Goal: Task Accomplishment & Management: Complete application form

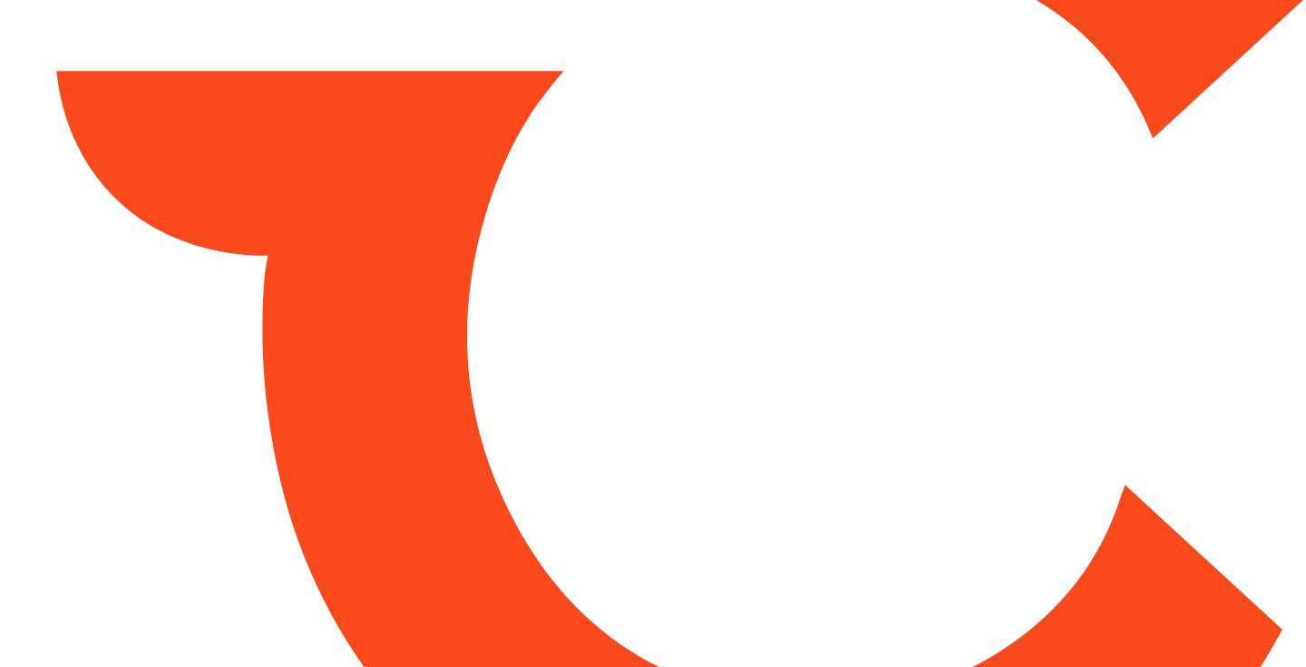
type input "*****"
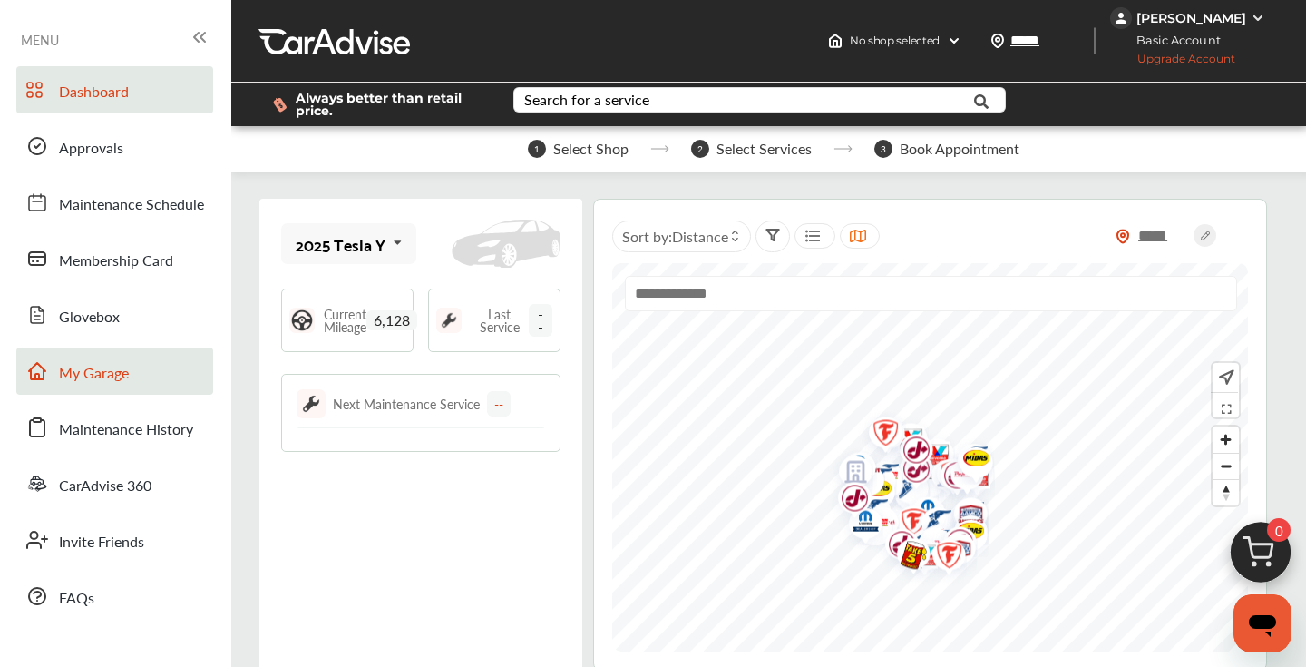
click at [112, 362] on span "My Garage" at bounding box center [94, 374] width 70 height 24
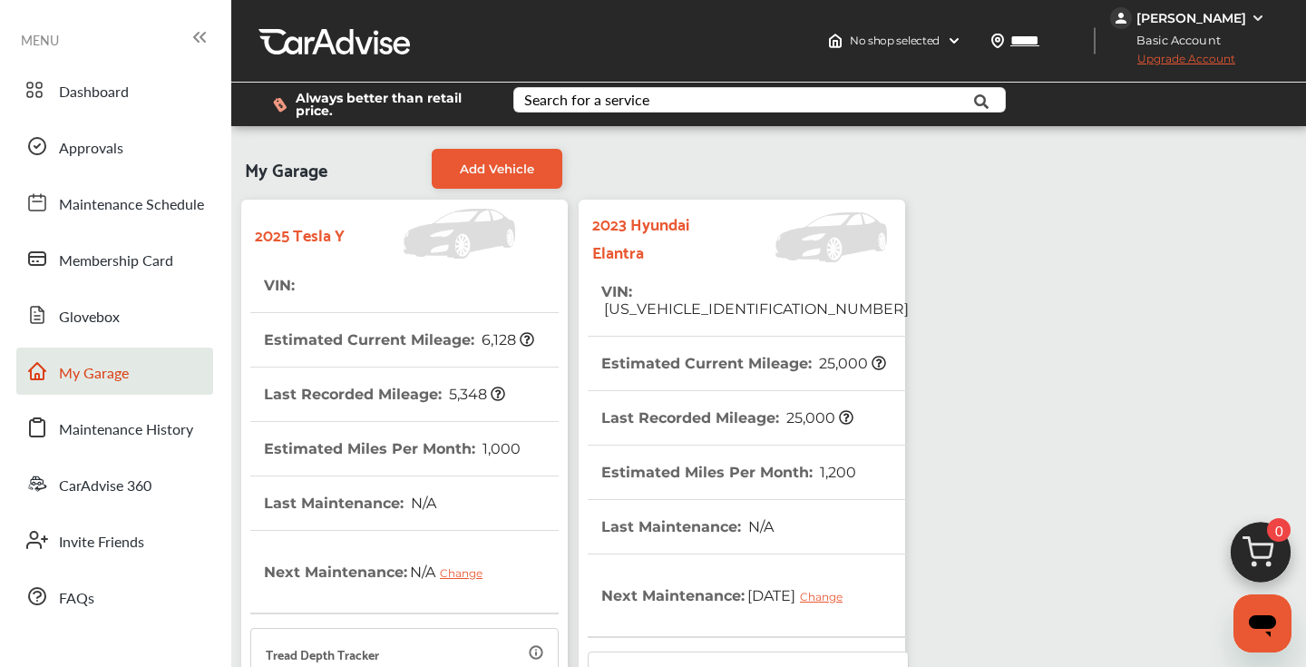
click at [819, 290] on tr "VIN : [US_VEHICLE_IDENTIFICATION_NUMBER]" at bounding box center [748, 301] width 321 height 72
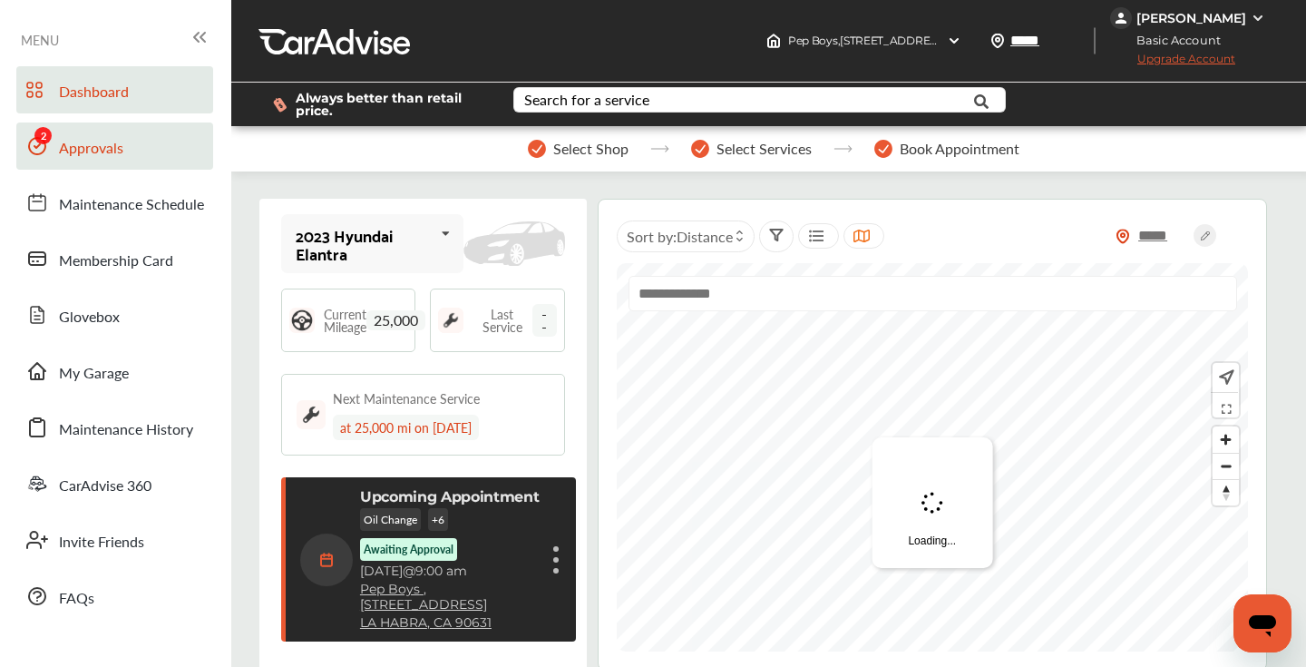
click at [93, 132] on link "Approvals" at bounding box center [114, 145] width 197 height 47
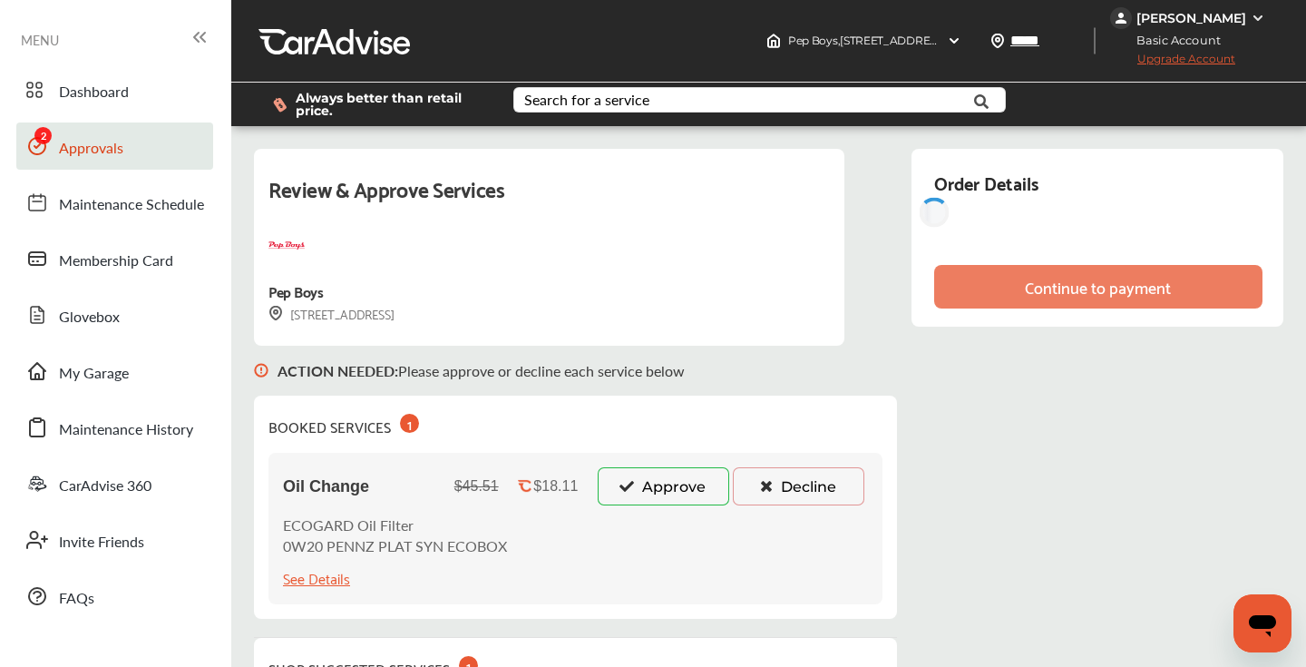
click at [668, 483] on button "Approve" at bounding box center [664, 486] width 132 height 38
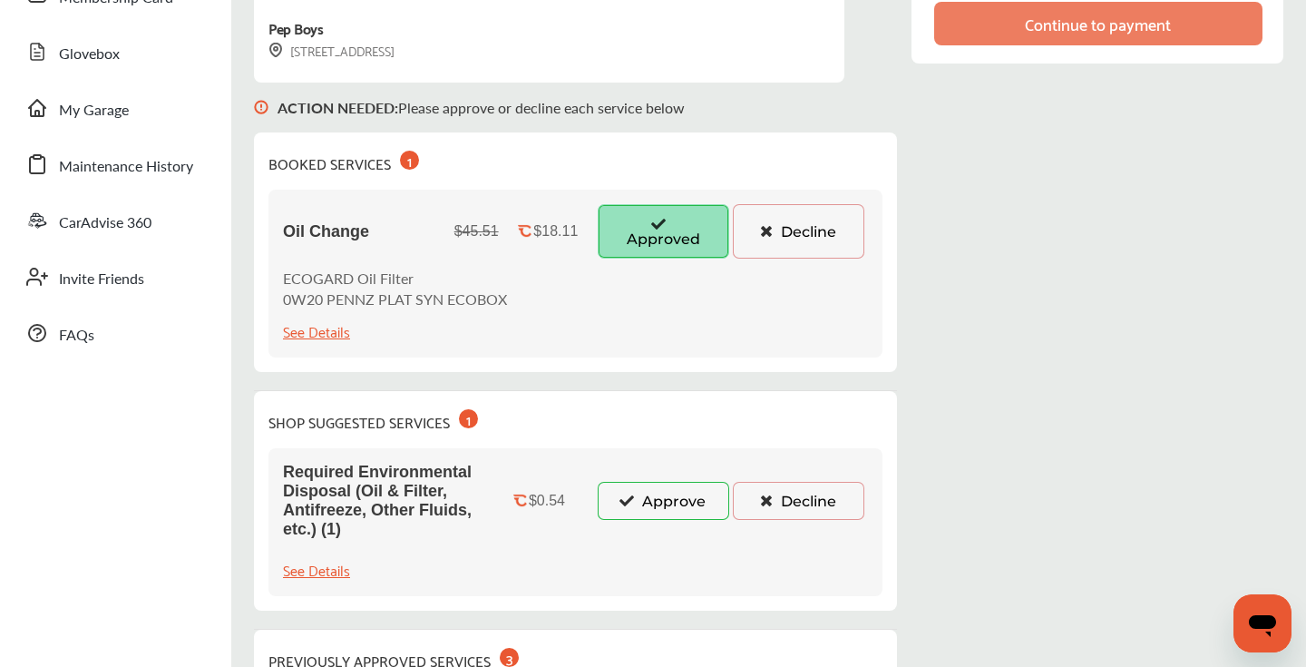
scroll to position [421, 0]
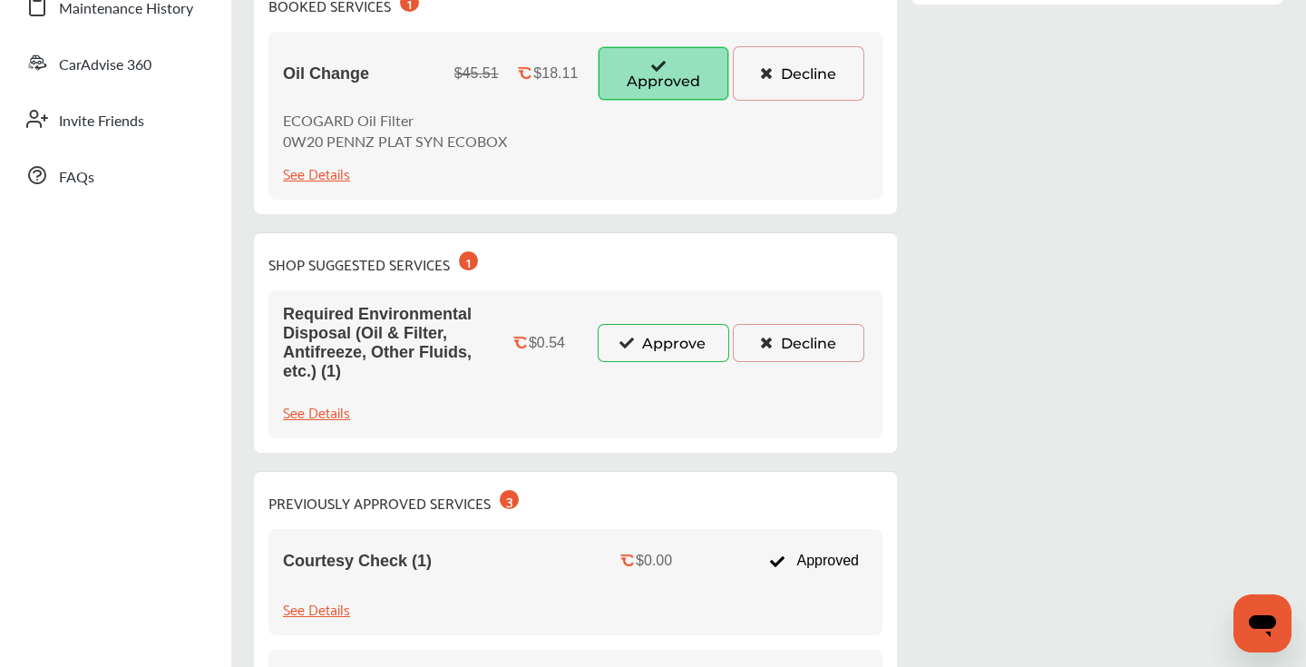
click at [675, 354] on button "Approve" at bounding box center [664, 343] width 132 height 38
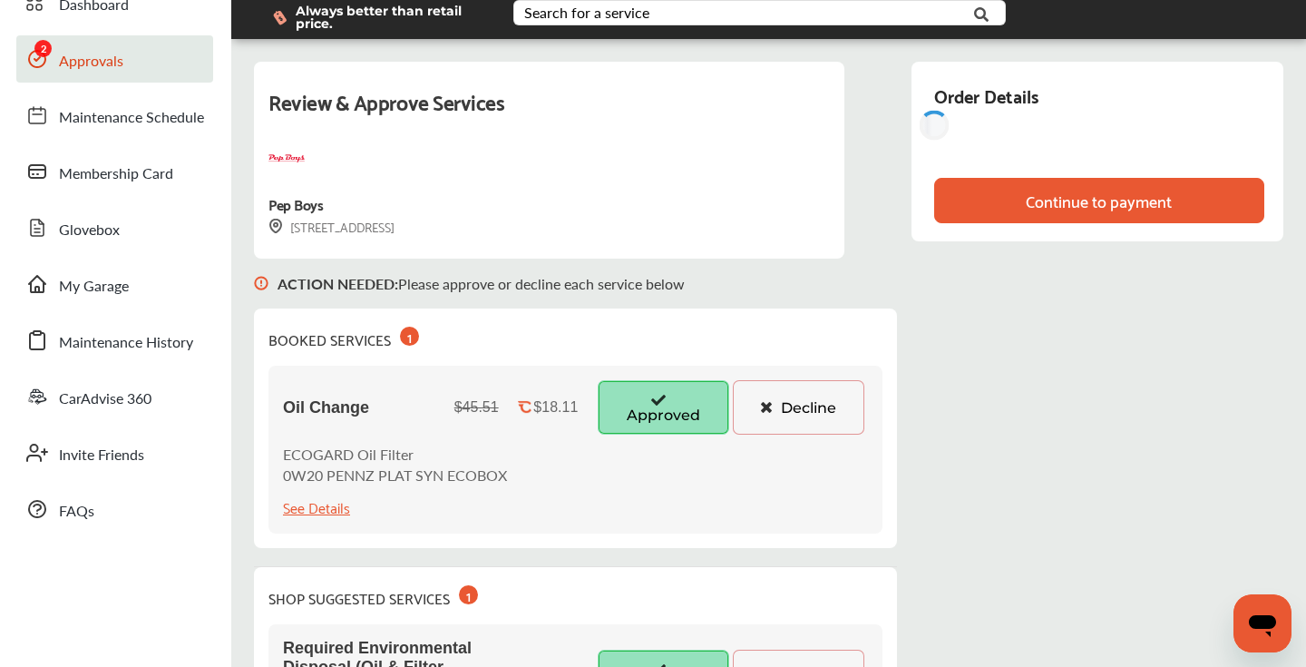
scroll to position [0, 0]
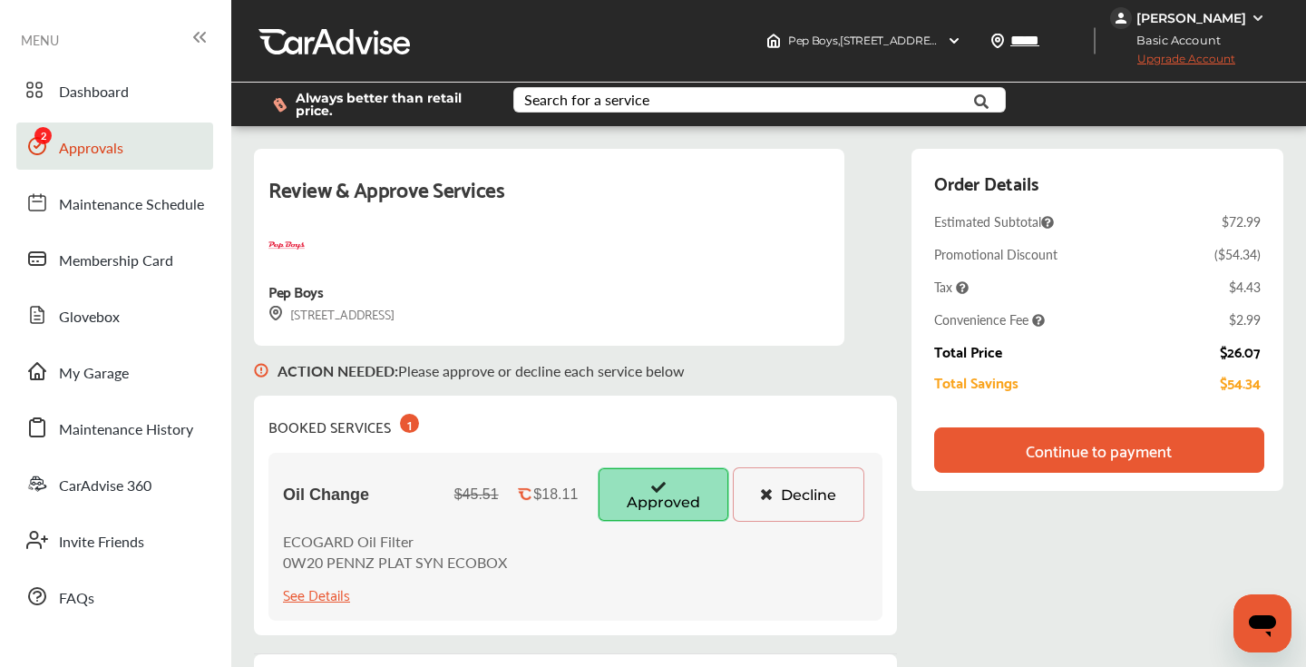
click at [1064, 441] on div "Continue to payment" at bounding box center [1099, 450] width 146 height 18
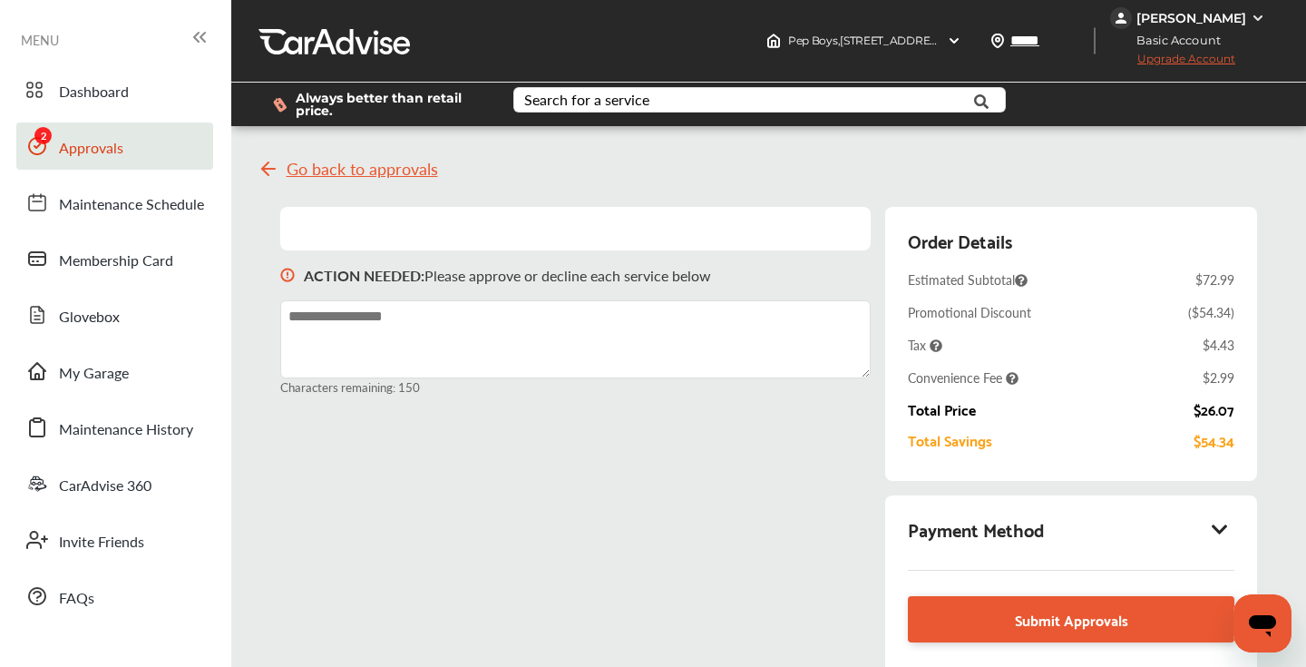
click at [1221, 528] on icon at bounding box center [1221, 529] width 22 height 18
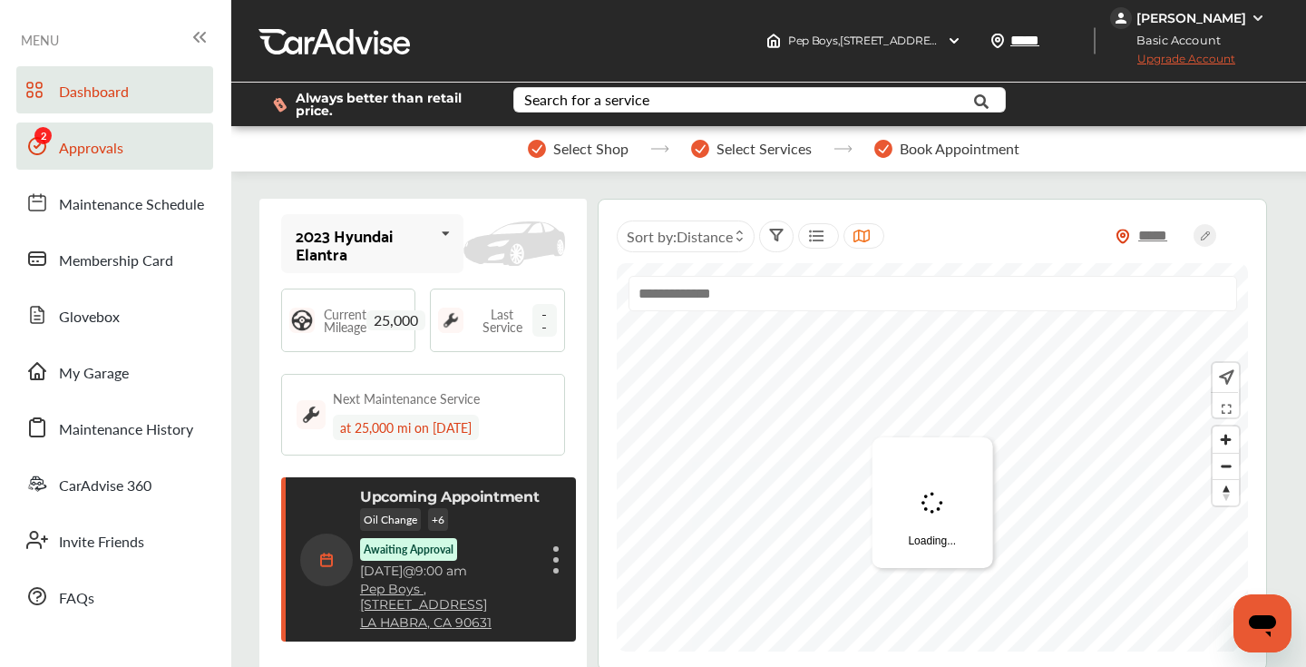
click at [93, 150] on span "Approvals" at bounding box center [91, 149] width 64 height 24
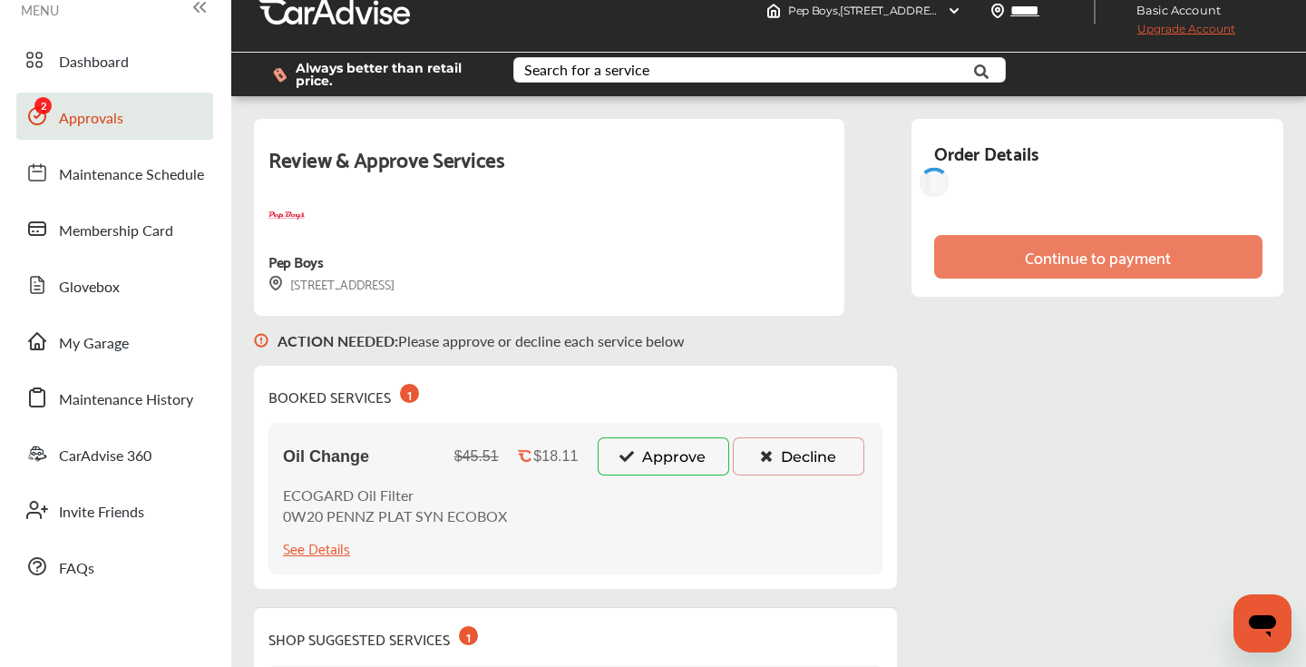
scroll to position [34, 0]
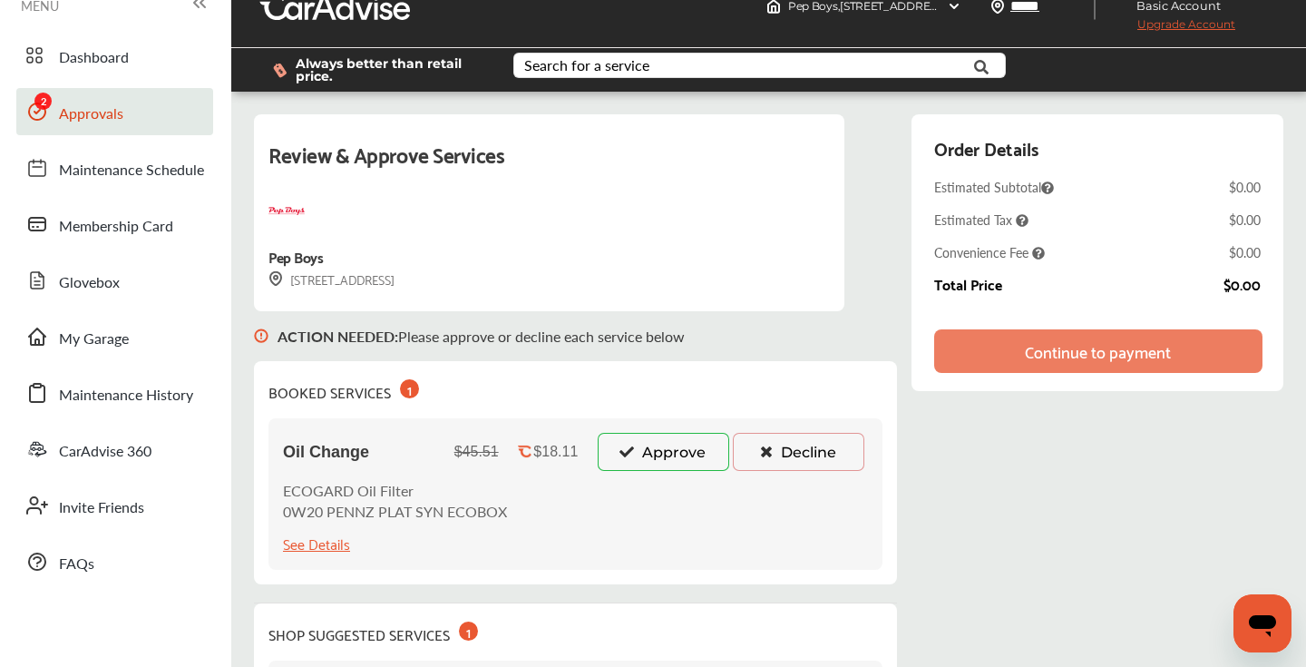
click at [673, 452] on button "Approve" at bounding box center [664, 452] width 132 height 38
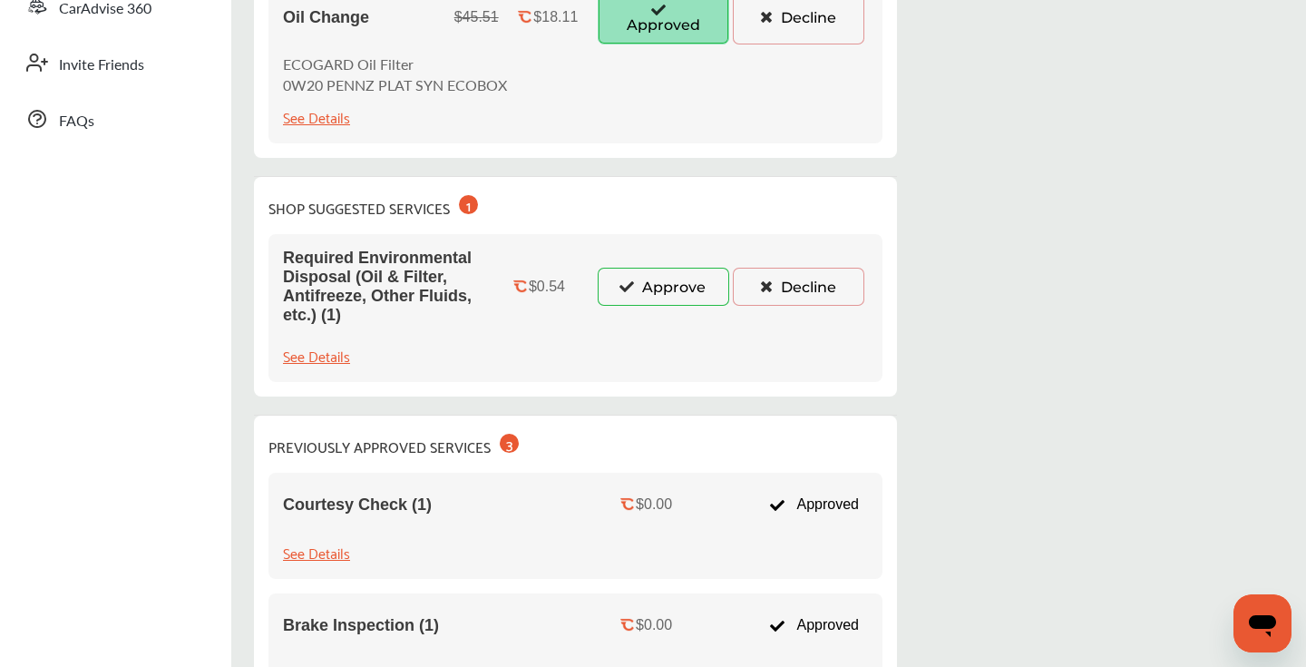
scroll to position [560, 0]
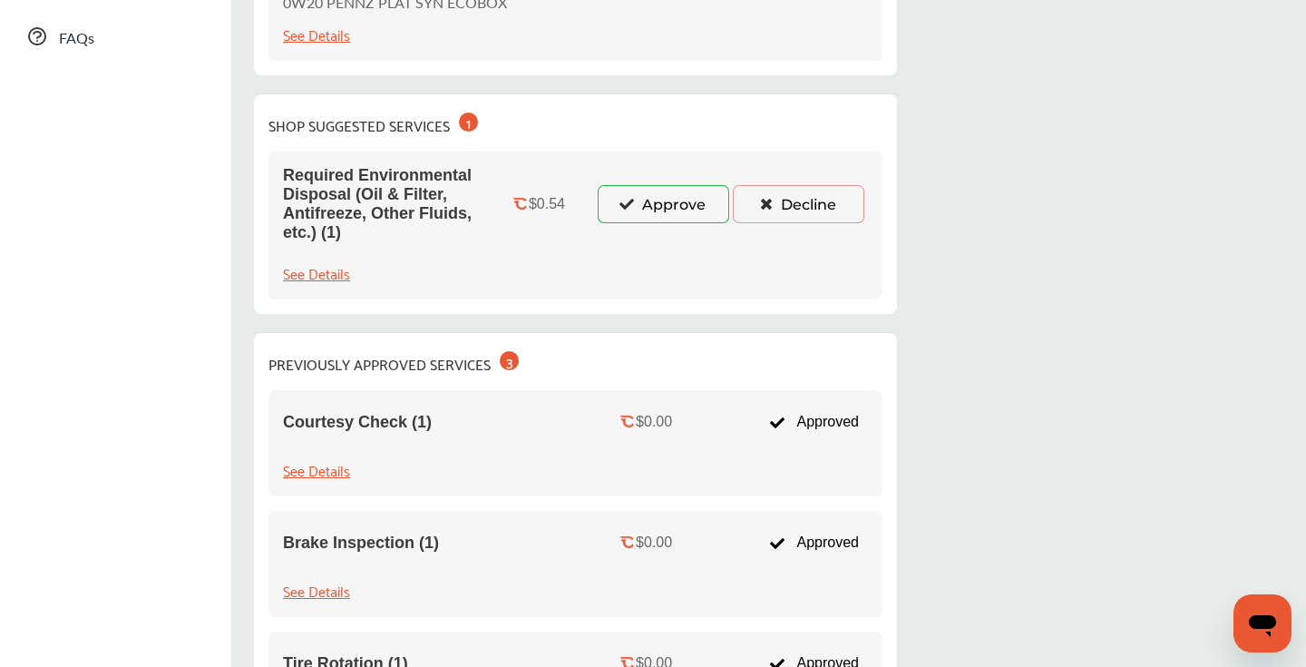
click at [675, 204] on button "Approve" at bounding box center [664, 204] width 132 height 38
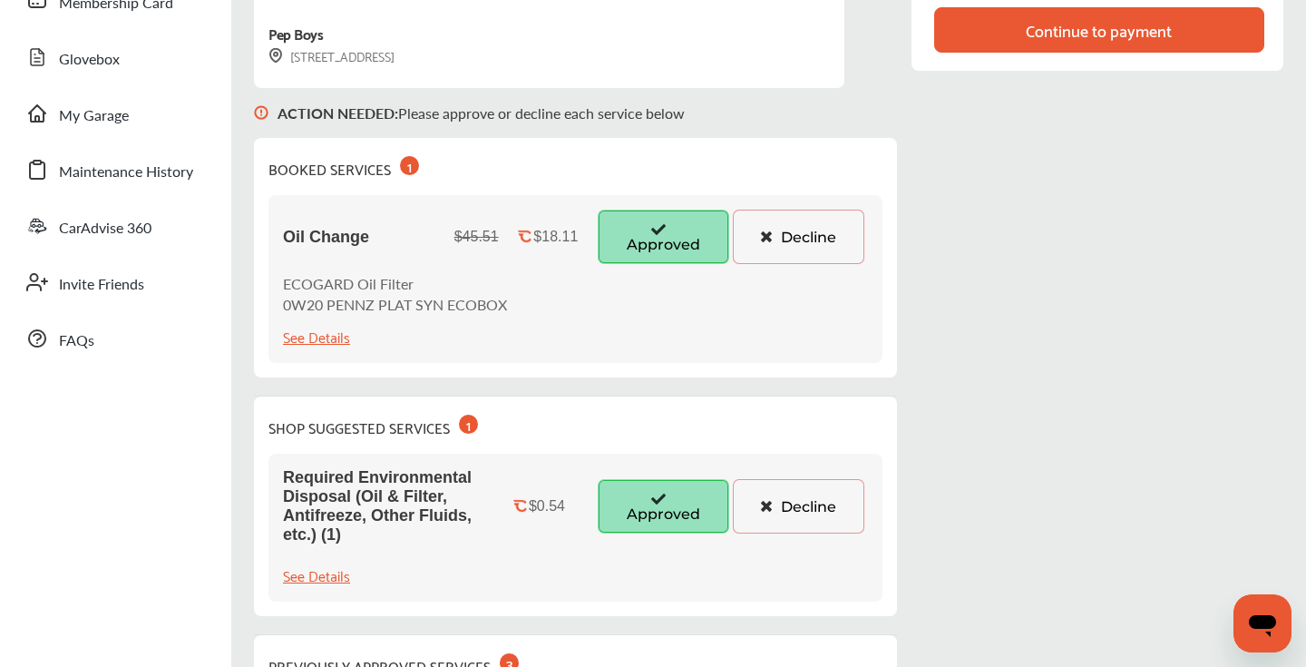
scroll to position [0, 0]
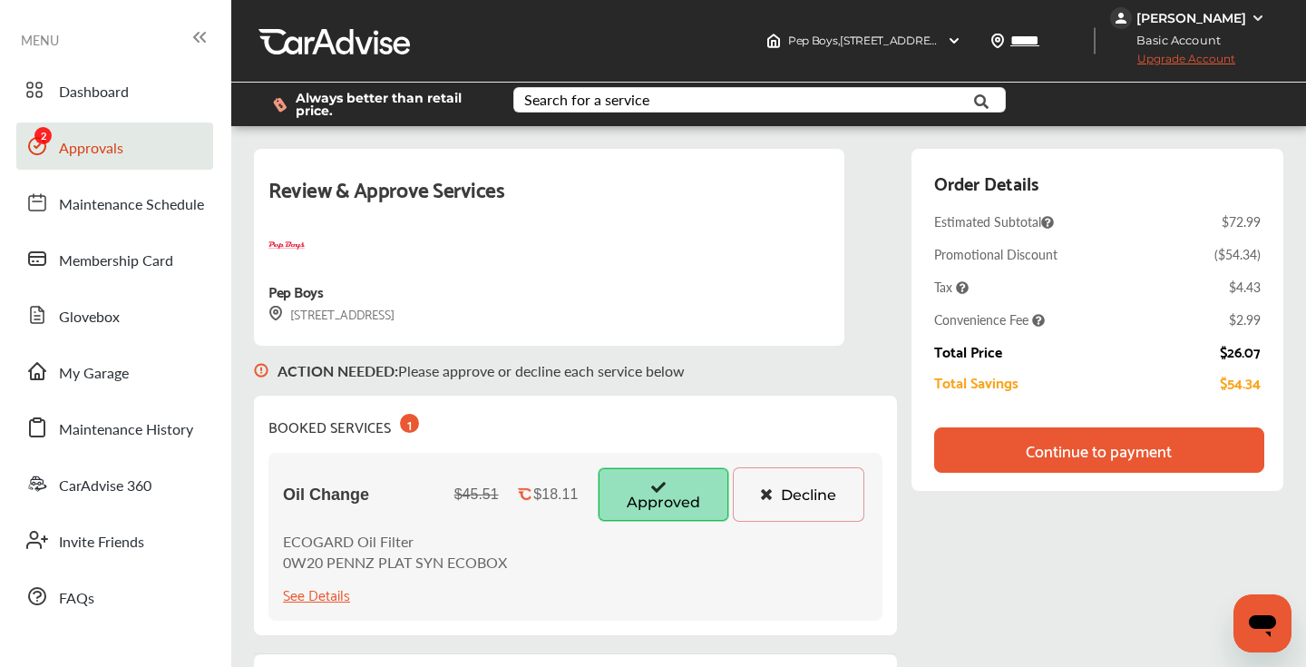
click at [1088, 451] on div "Continue to payment" at bounding box center [1099, 450] width 146 height 18
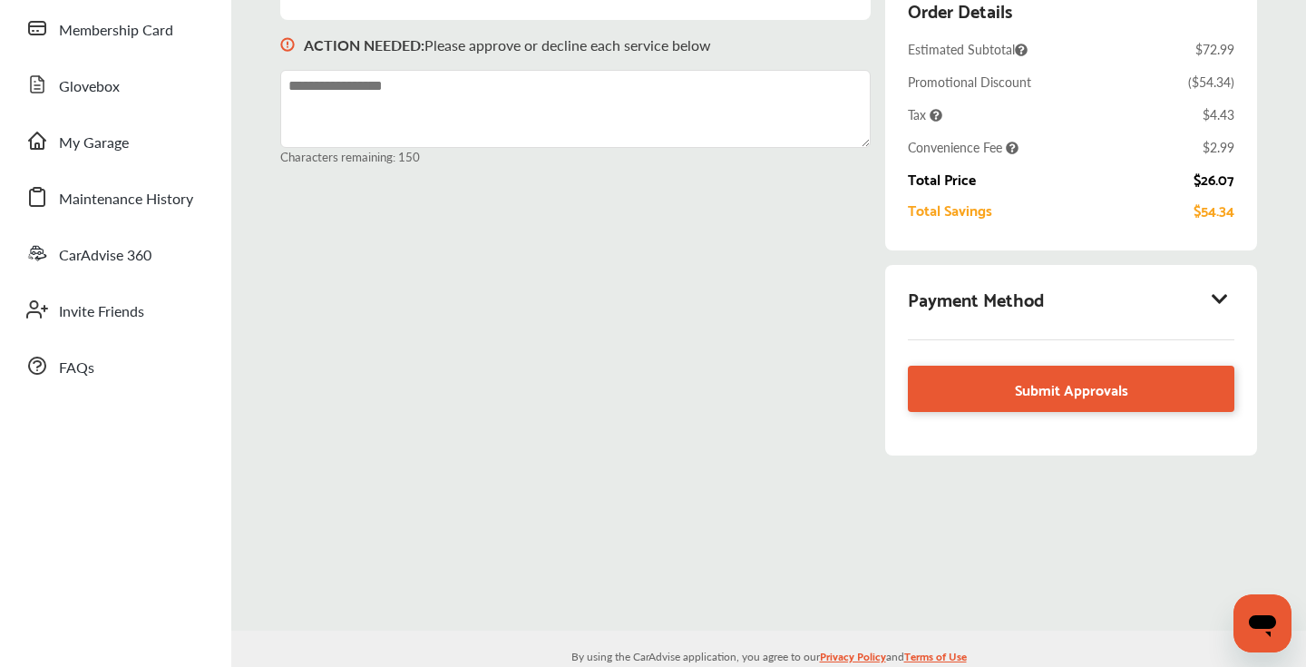
scroll to position [238, 0]
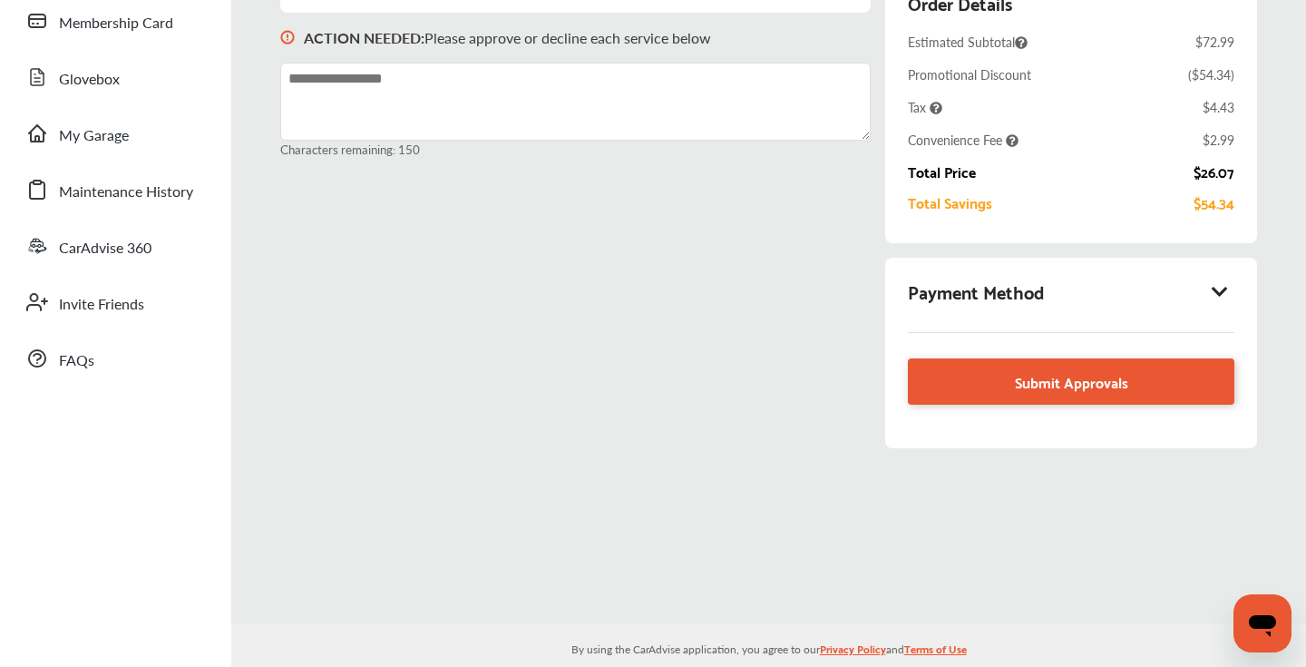
click at [1221, 286] on icon at bounding box center [1221, 291] width 22 height 18
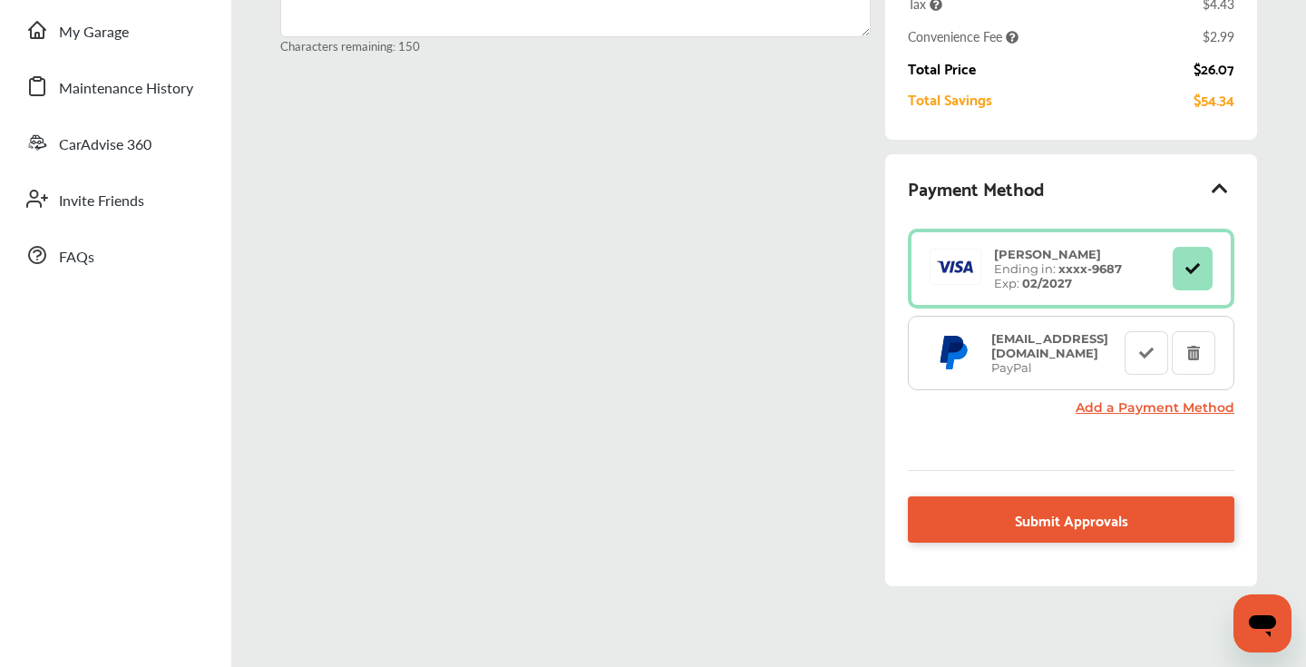
scroll to position [344, 0]
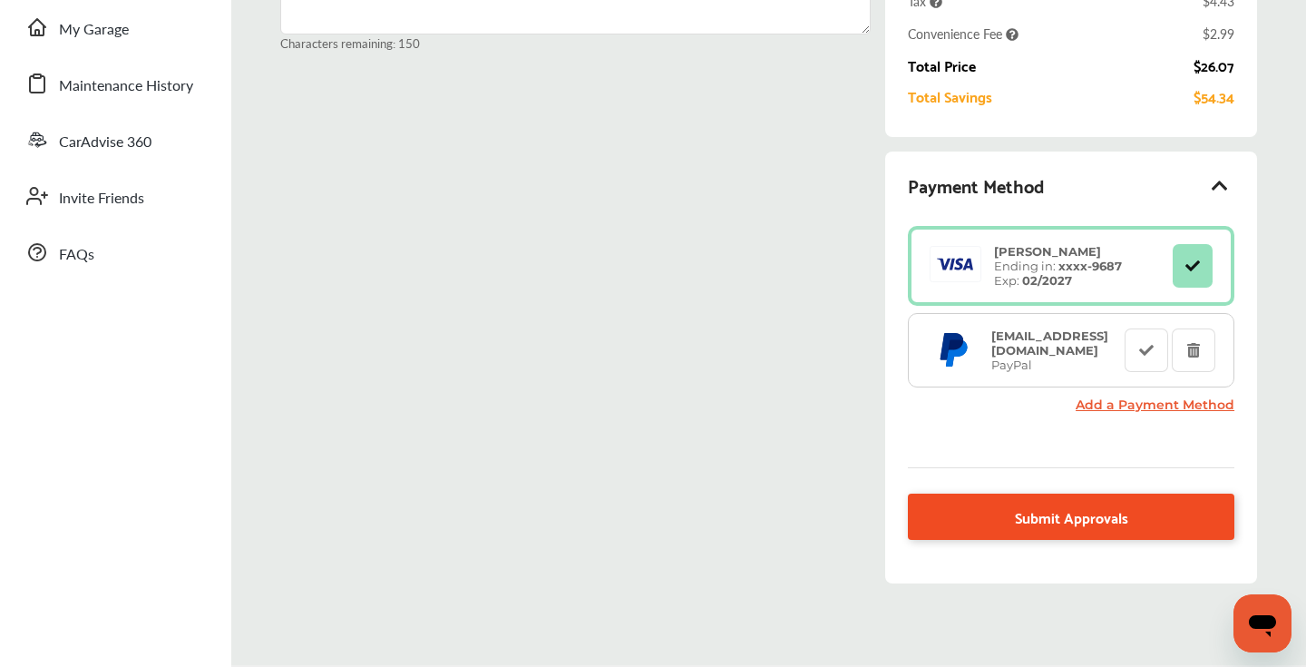
click at [1141, 515] on link "Submit Approvals" at bounding box center [1071, 516] width 327 height 46
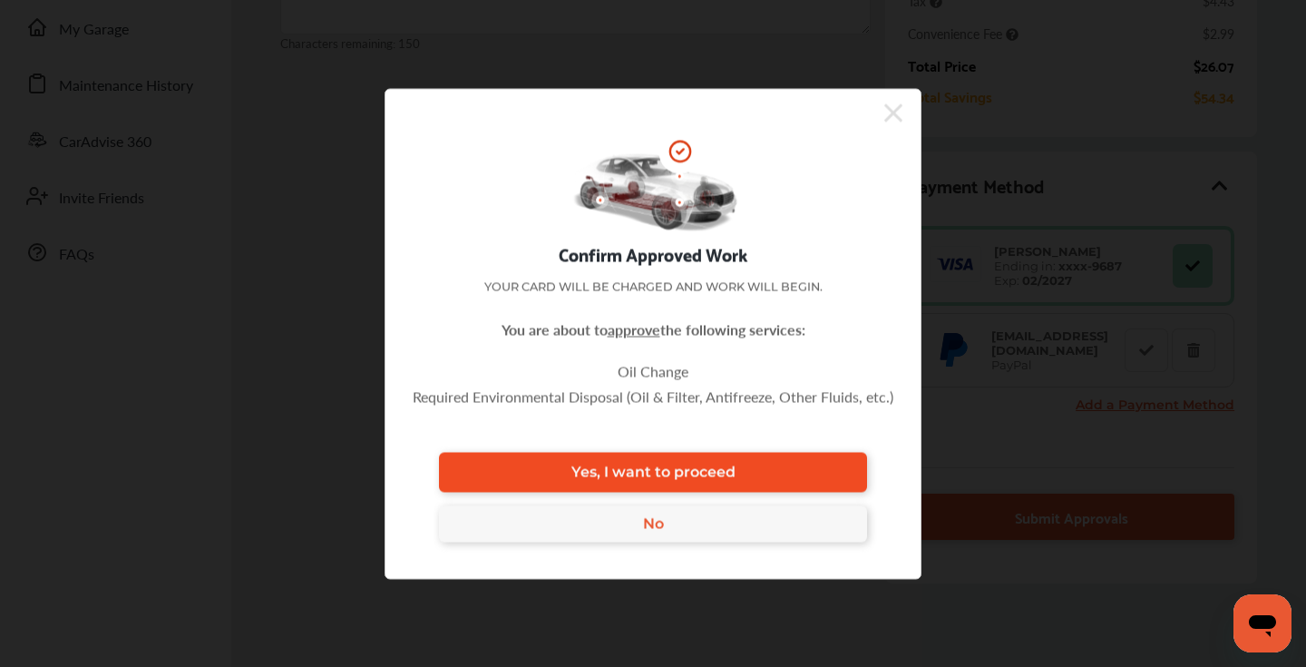
click at [761, 466] on link "Yes, I want to proceed" at bounding box center [653, 472] width 428 height 40
